Goal: Task Accomplishment & Management: Manage account settings

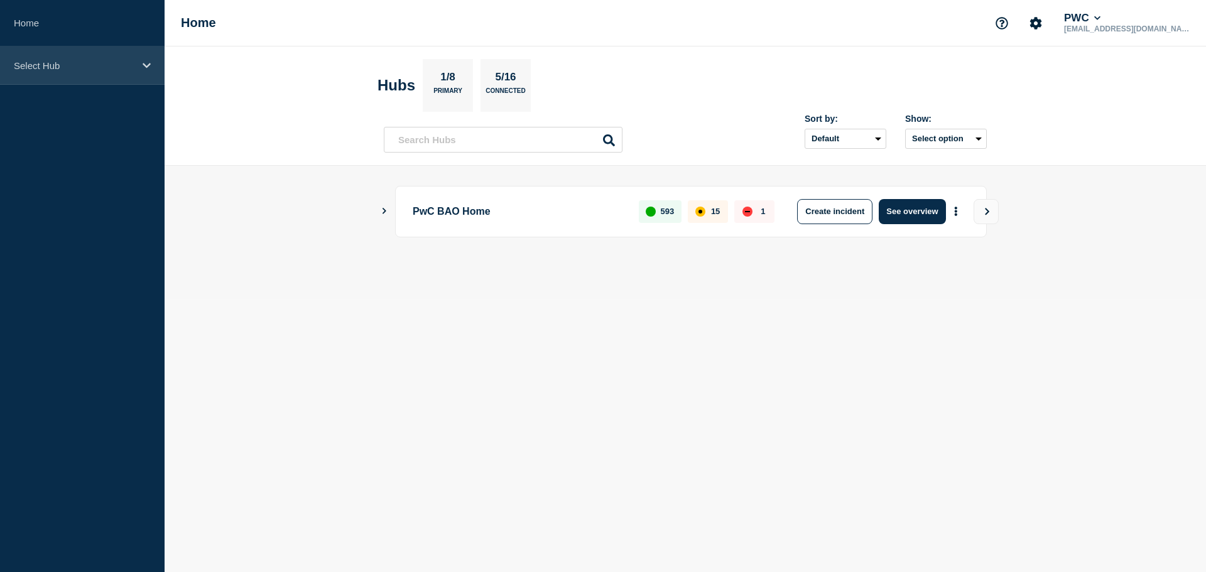
click at [154, 67] on div "Select Hub" at bounding box center [82, 65] width 165 height 38
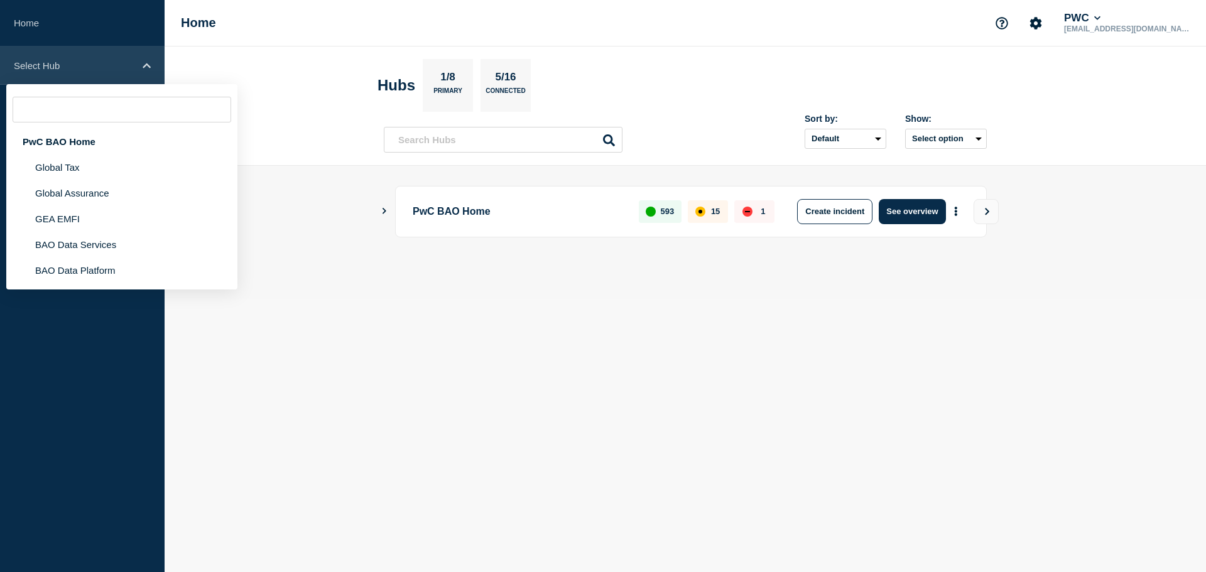
click at [154, 67] on div "Select Hub" at bounding box center [82, 65] width 165 height 38
click at [91, 214] on li "GEA EMFI" at bounding box center [121, 219] width 231 height 26
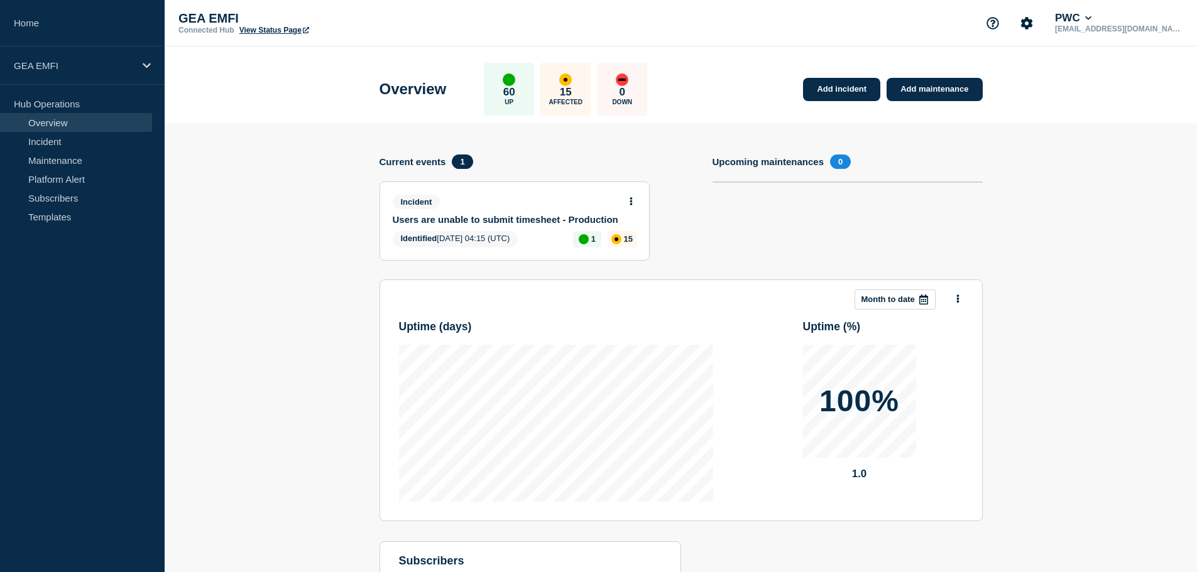
click at [507, 219] on link "Users are unable to submit timesheet - Production" at bounding box center [506, 219] width 227 height 11
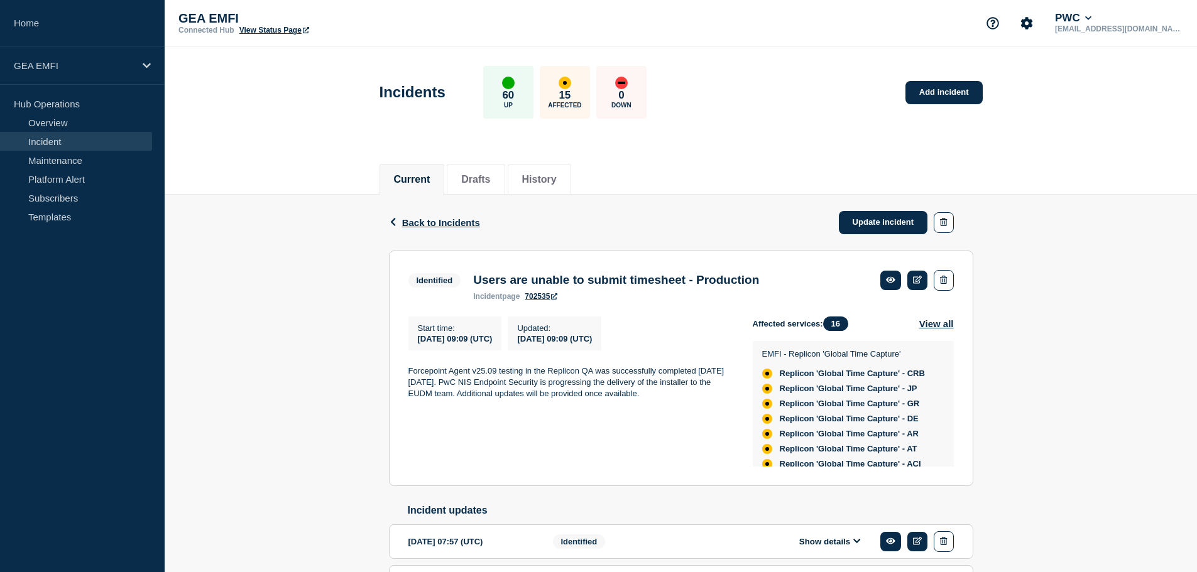
scroll to position [63, 0]
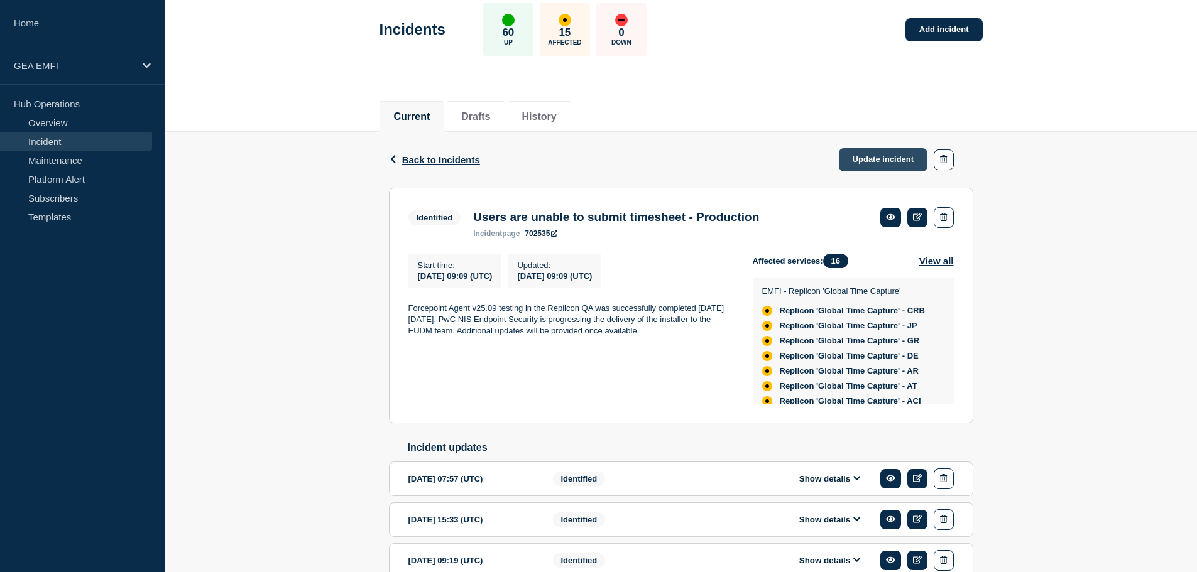
click at [888, 158] on link "Update incident" at bounding box center [883, 159] width 89 height 23
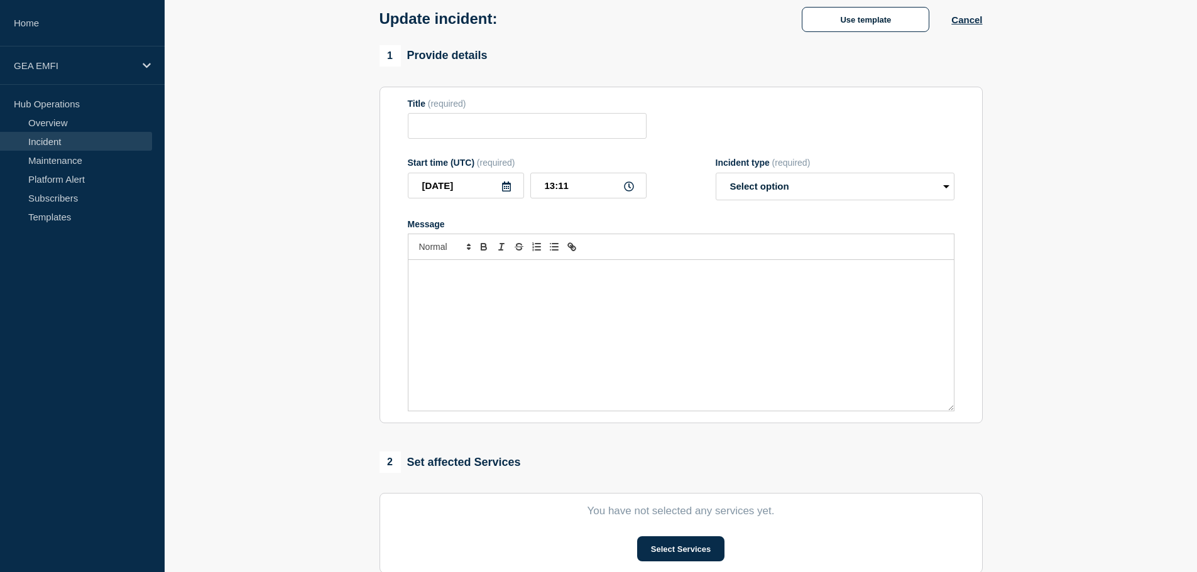
type input "Users are unable to submit timesheet - Production"
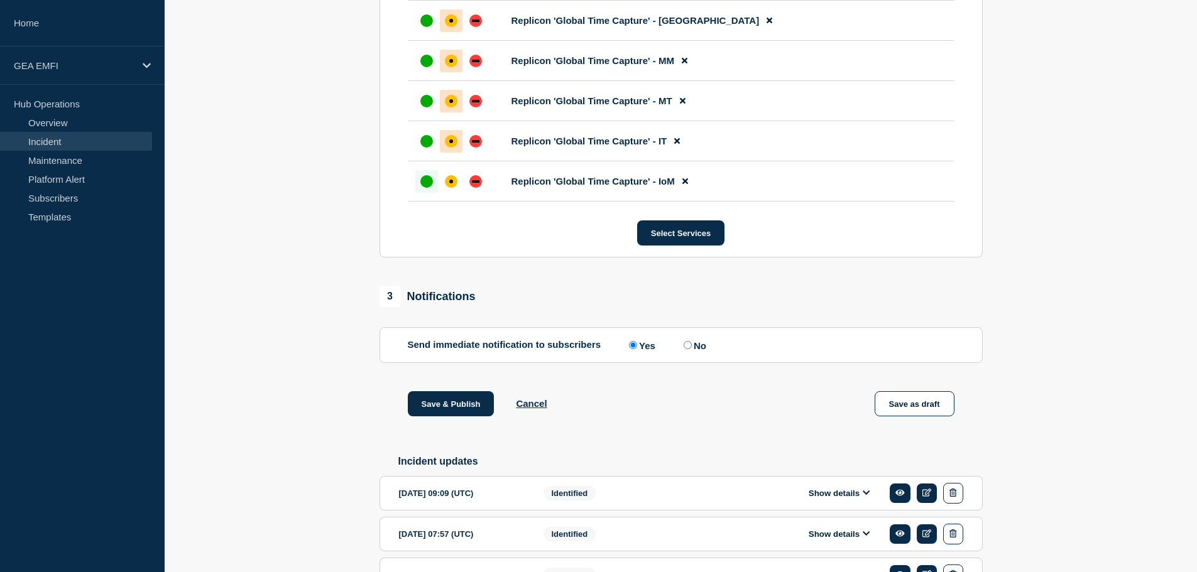
scroll to position [1131, 0]
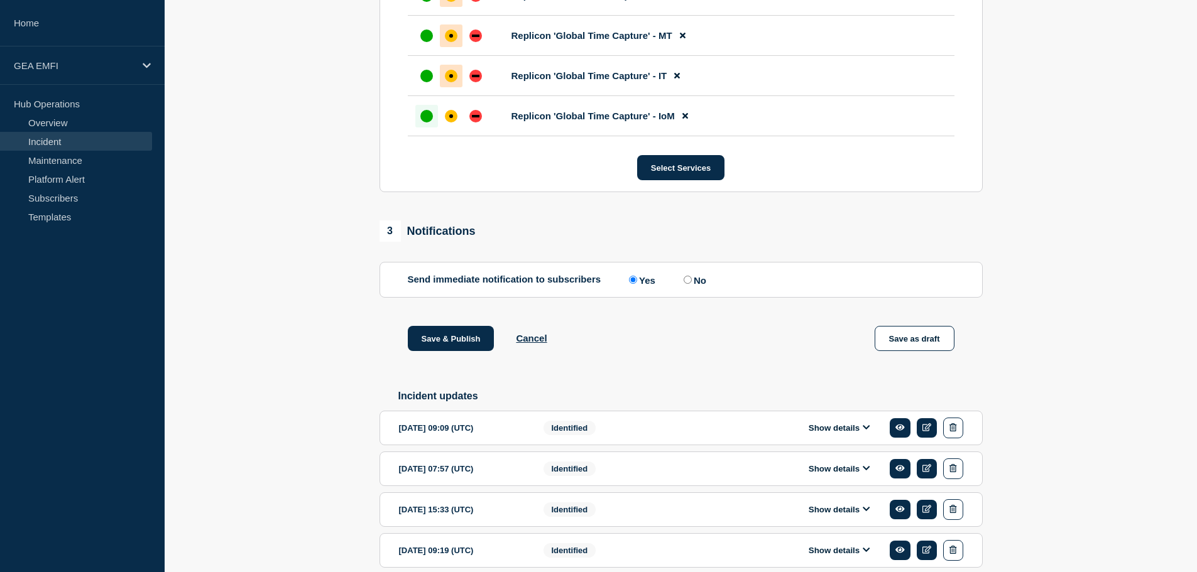
click at [864, 432] on icon at bounding box center [867, 427] width 8 height 8
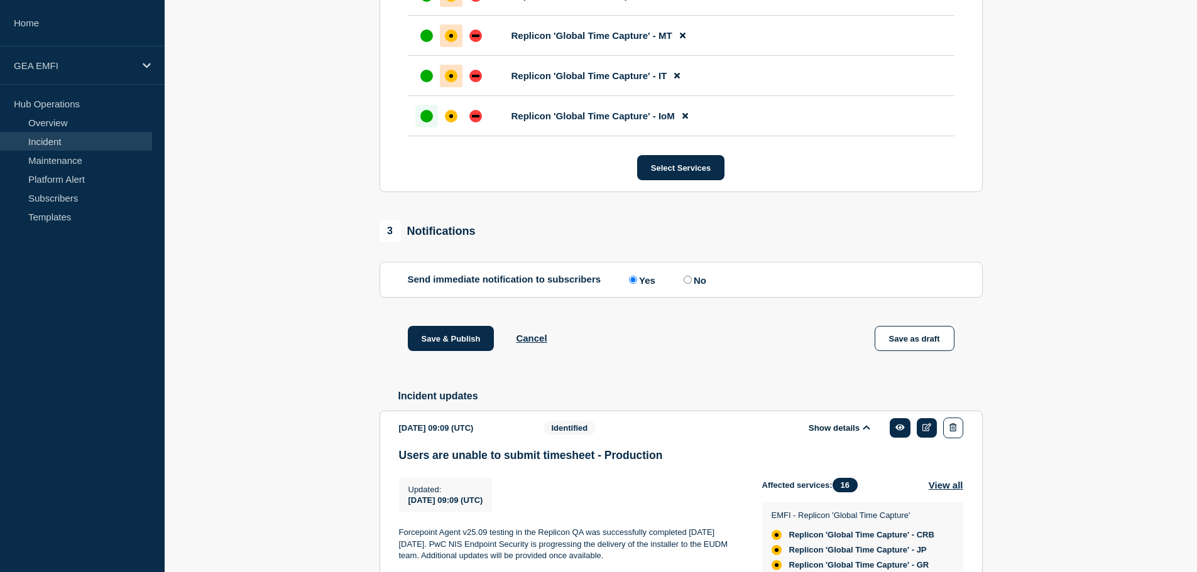
click at [864, 432] on icon at bounding box center [867, 427] width 8 height 8
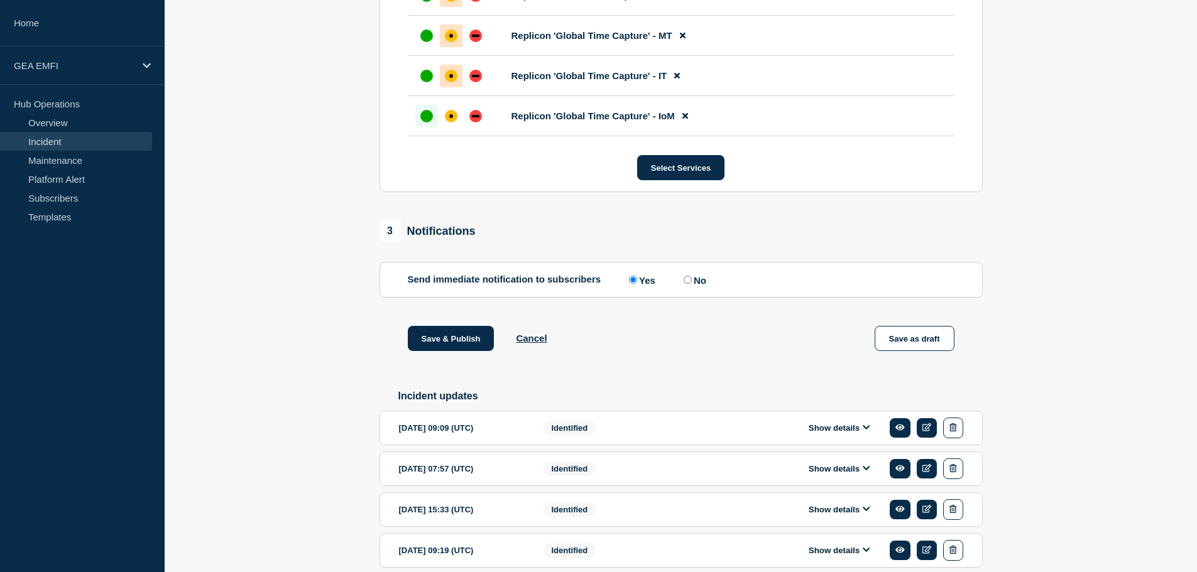
click at [865, 432] on icon at bounding box center [867, 427] width 8 height 8
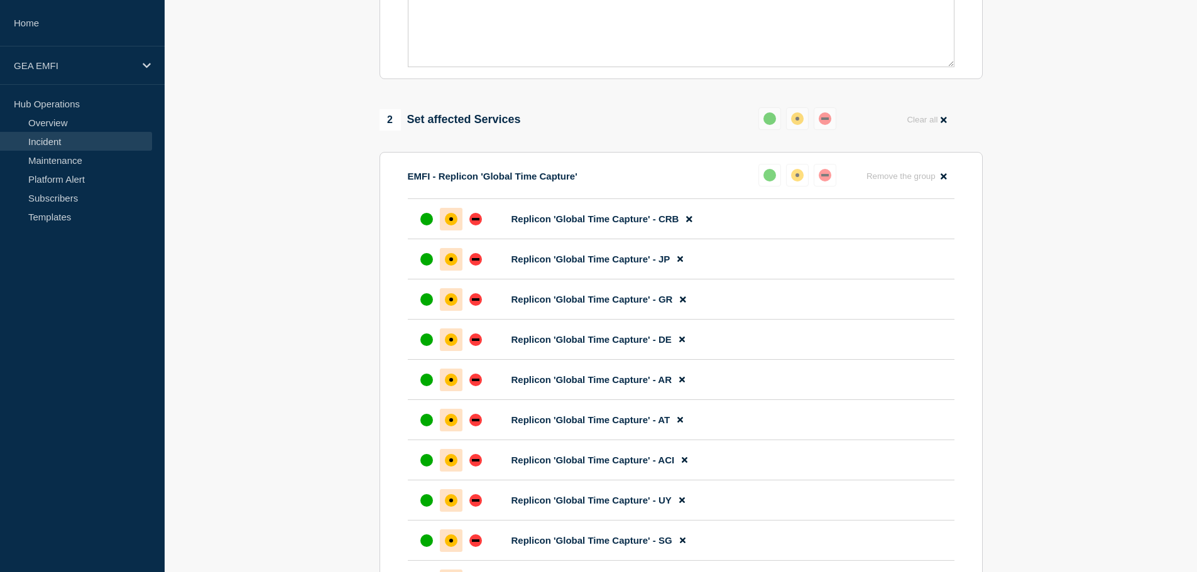
scroll to position [251, 0]
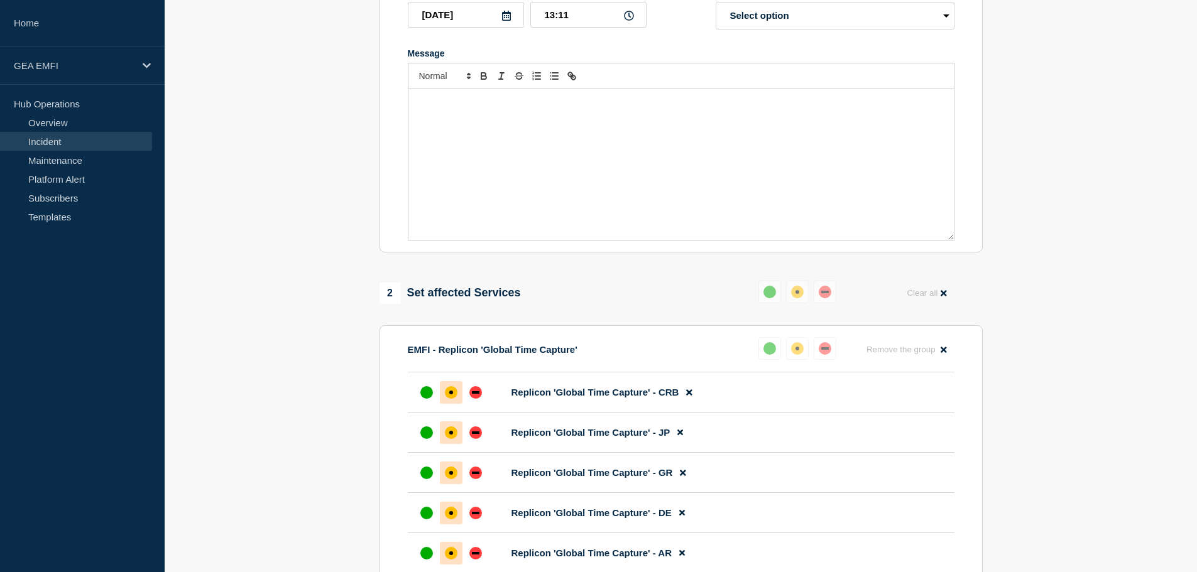
click at [465, 135] on div "Message" at bounding box center [680, 164] width 545 height 151
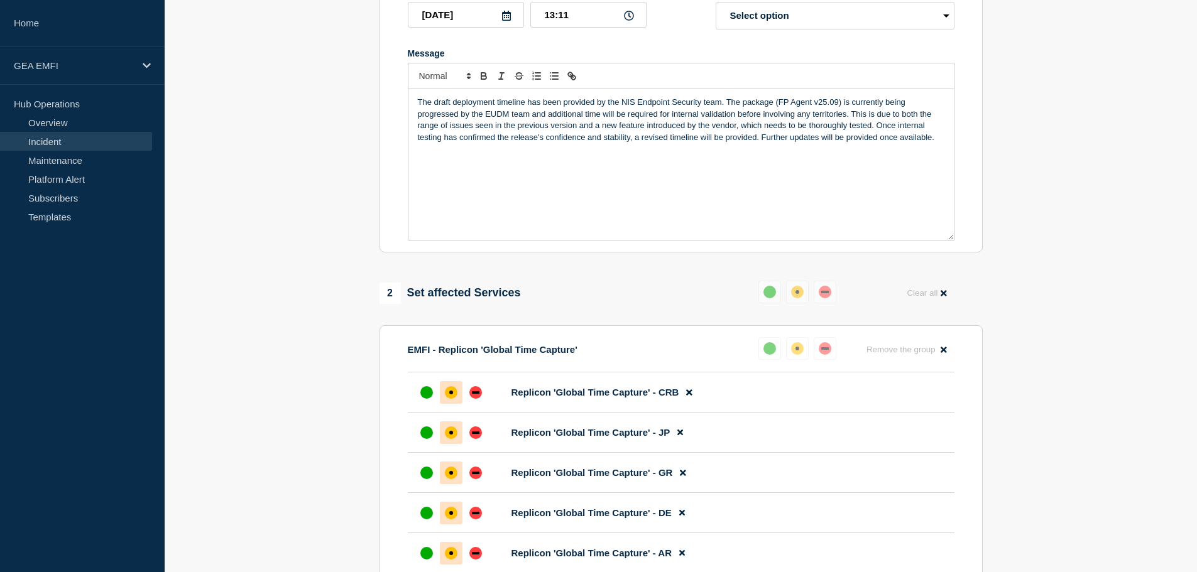
click at [418, 109] on p "The draft deployment timeline has been provided by the NIS Endpoint Security te…" at bounding box center [681, 120] width 526 height 46
click at [934, 143] on p "The draft deployment timeline has been provided by the NIS Endpoint Security te…" at bounding box center [681, 120] width 526 height 46
drag, startPoint x: 934, startPoint y: 148, endPoint x: 417, endPoint y: 105, distance: 519.5
click at [417, 105] on div "The draft deployment timeline has been provided by the NIS Endpoint Security te…" at bounding box center [680, 164] width 545 height 151
copy p "The draft deployment timeline has been provided by the NIS Endpoint Security te…"
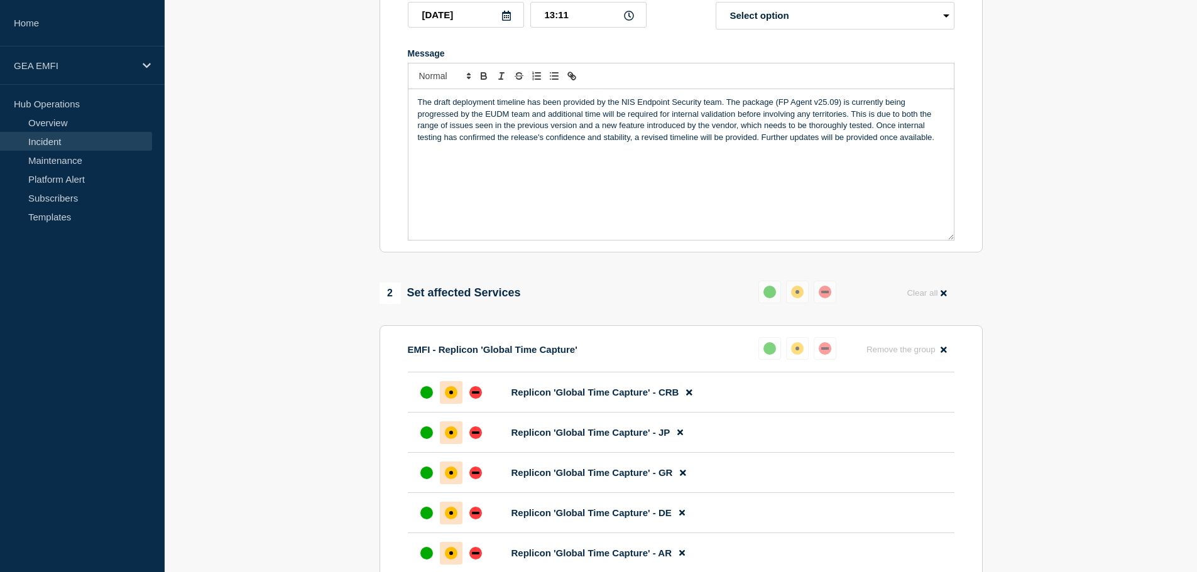
click at [681, 210] on div "The draft deployment timeline has been provided by the NIS Endpoint Security te…" at bounding box center [680, 164] width 545 height 151
click at [681, 211] on div "The draft deployment timeline has been provided by the NIS Endpoint Security te…" at bounding box center [680, 164] width 545 height 151
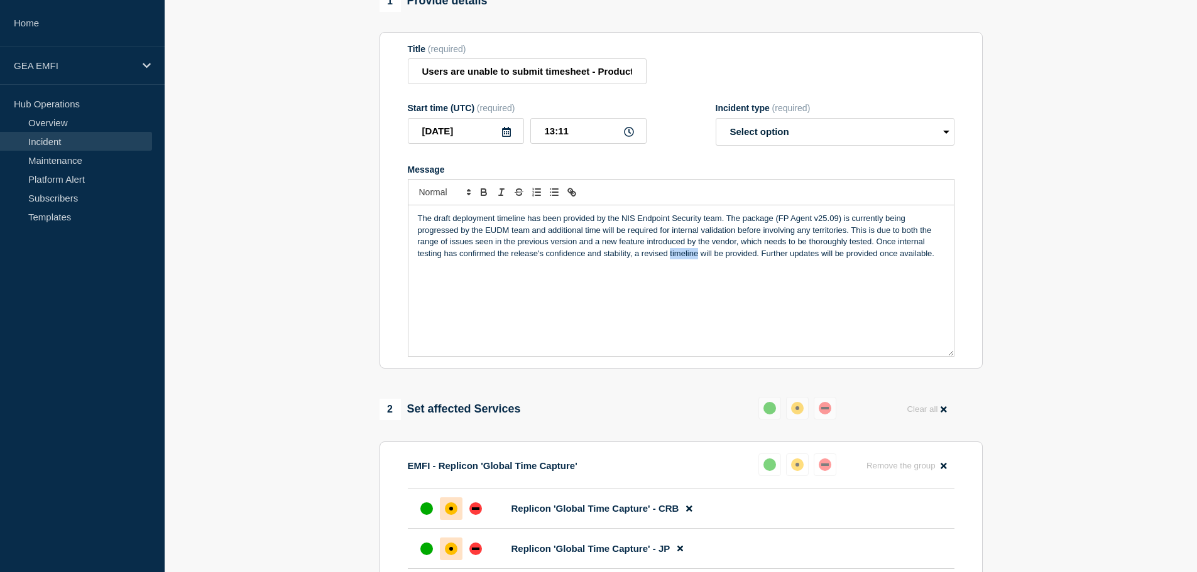
scroll to position [126, 0]
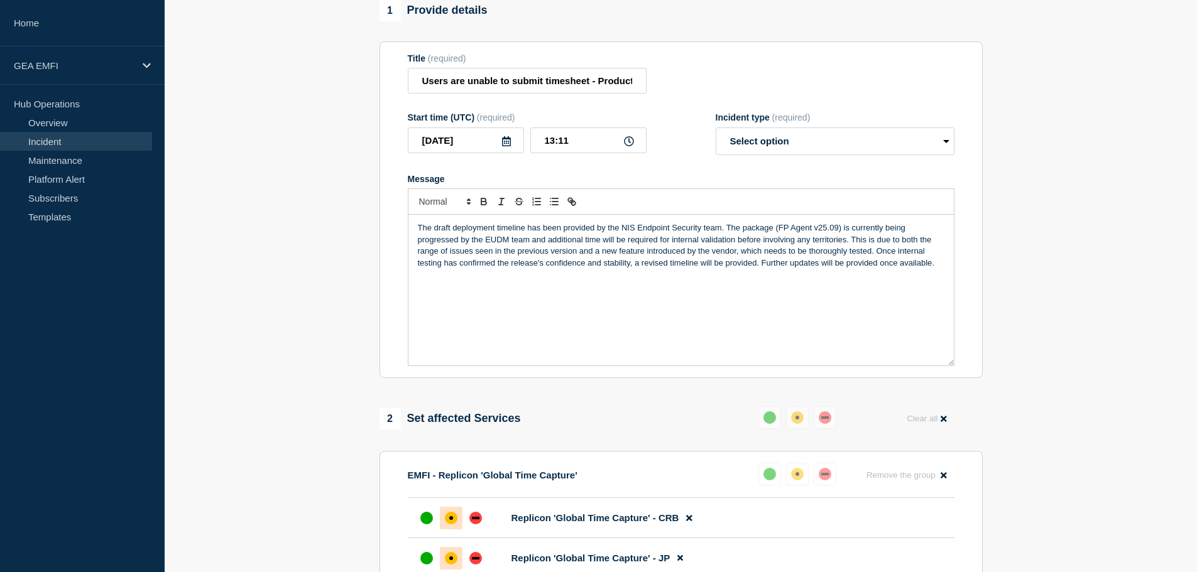
click at [724, 327] on div "The draft deployment timeline has been provided by the NIS Endpoint Security te…" at bounding box center [680, 290] width 545 height 151
click at [726, 327] on div "The draft deployment timeline has been provided by the NIS Endpoint Security te…" at bounding box center [680, 290] width 545 height 151
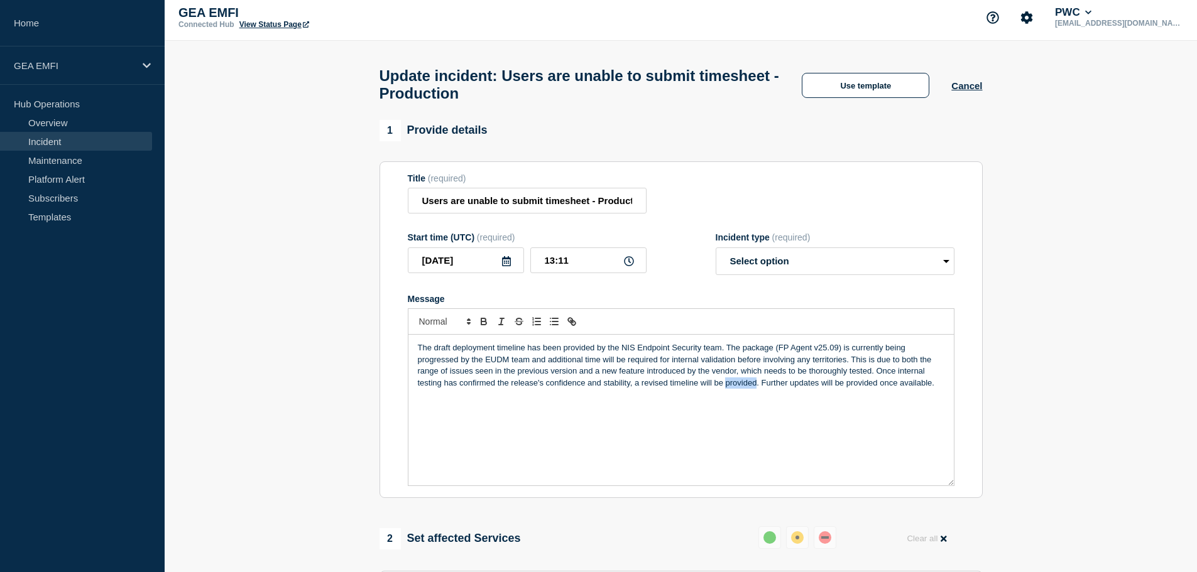
scroll to position [0, 0]
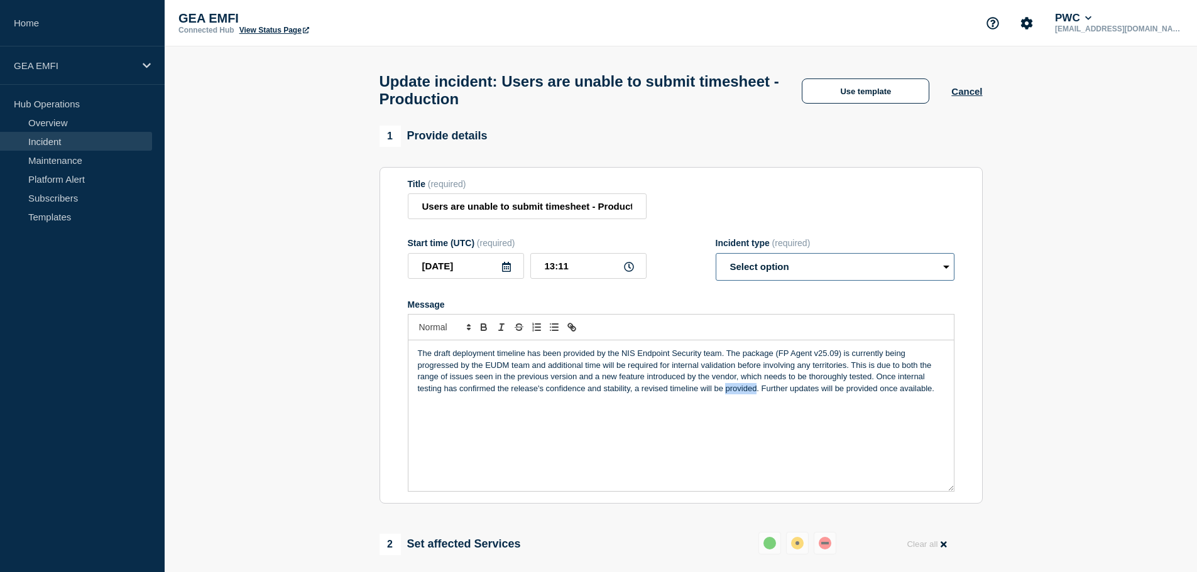
click at [947, 276] on select "Select option Investigating Identified Monitoring Resolved" at bounding box center [835, 267] width 239 height 28
select select "identified"
click at [716, 259] on select "Select option Investigating Identified Monitoring Resolved" at bounding box center [835, 267] width 239 height 28
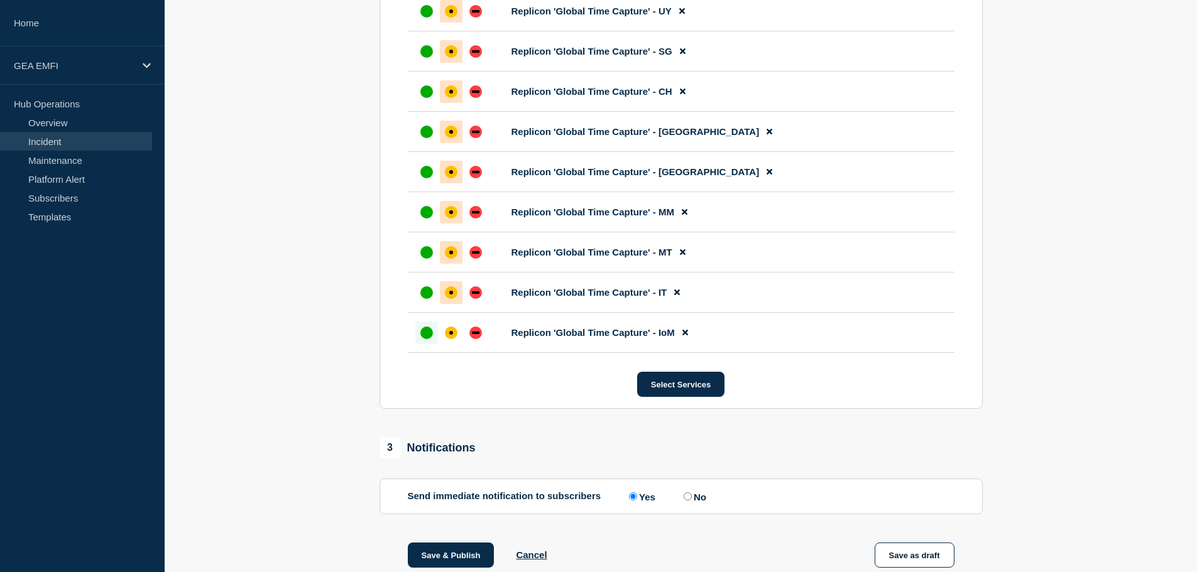
scroll to position [942, 0]
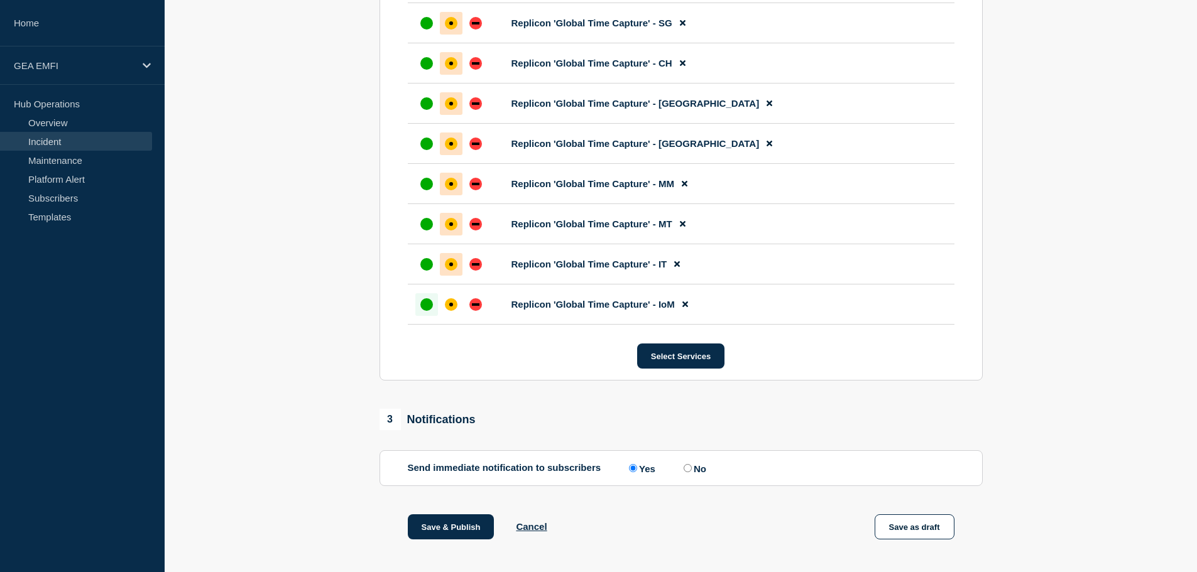
click at [691, 472] on input "No" at bounding box center [688, 468] width 8 height 8
radio input "true"
radio input "false"
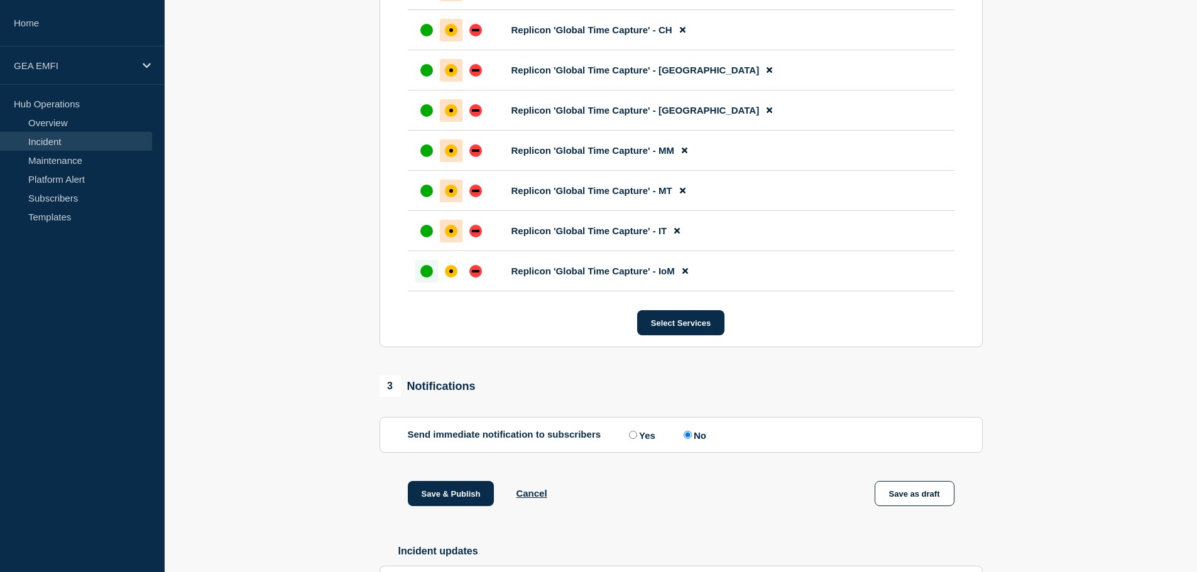
scroll to position [1005, 0]
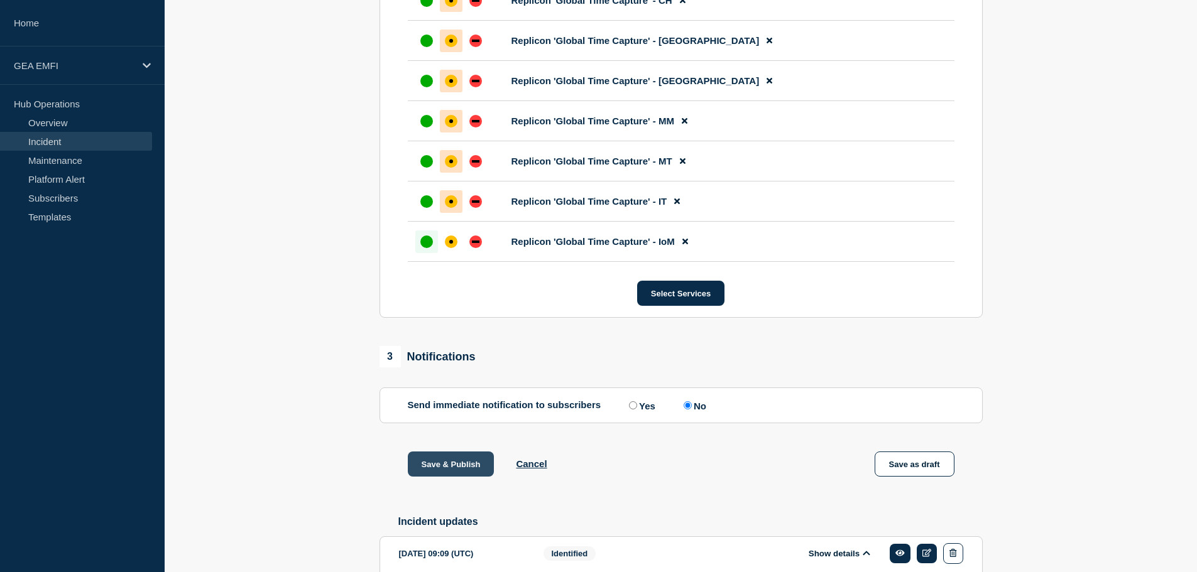
click at [444, 471] on button "Save & Publish" at bounding box center [451, 464] width 87 height 25
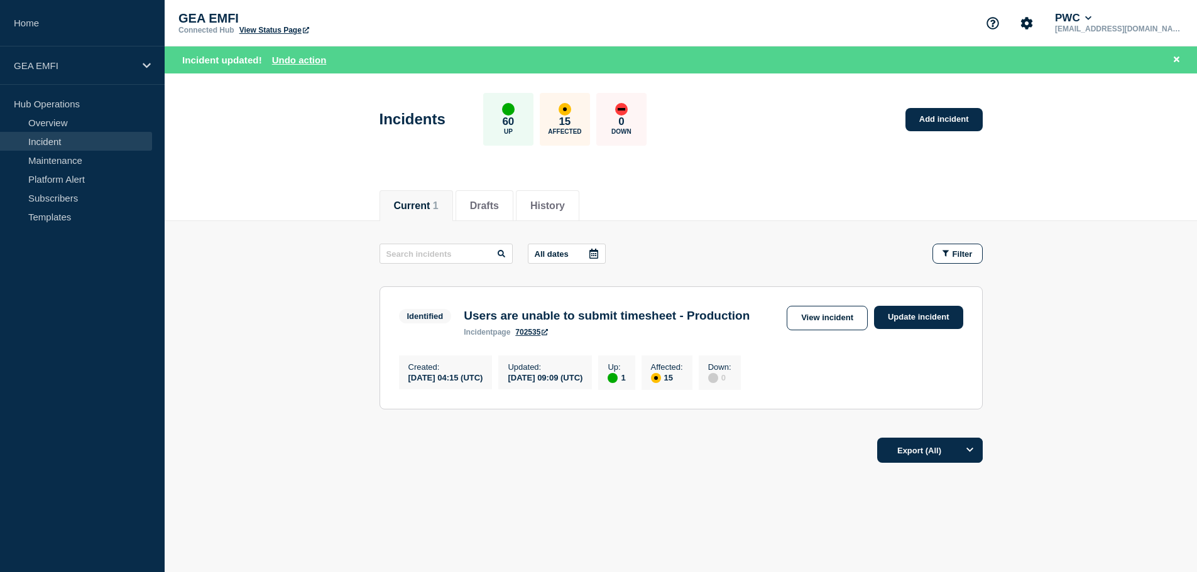
scroll to position [26, 0]
